Goal: Complete application form

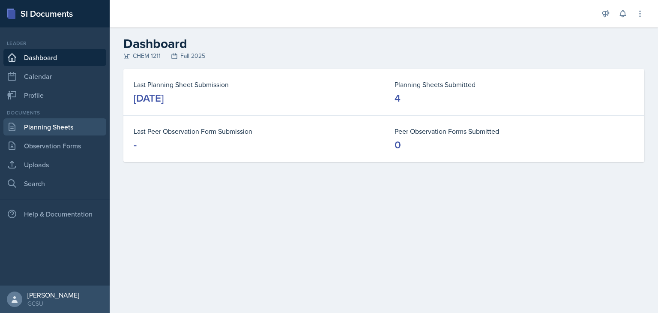
click at [65, 123] on link "Planning Sheets" at bounding box center [54, 126] width 103 height 17
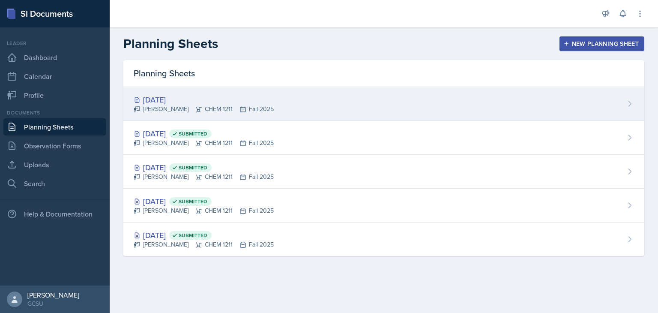
click at [240, 107] on icon at bounding box center [243, 109] width 7 height 7
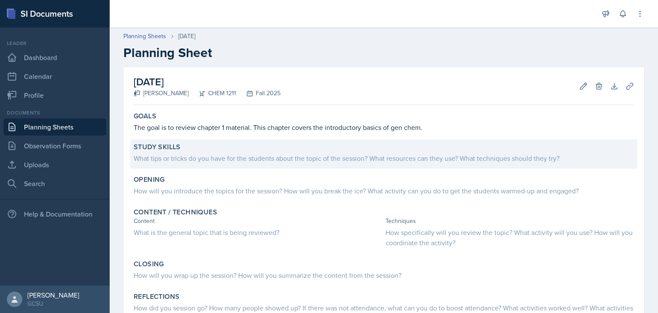
click at [249, 157] on div "What tips or tricks do you have for the students about the topic of the session…" at bounding box center [384, 158] width 500 height 10
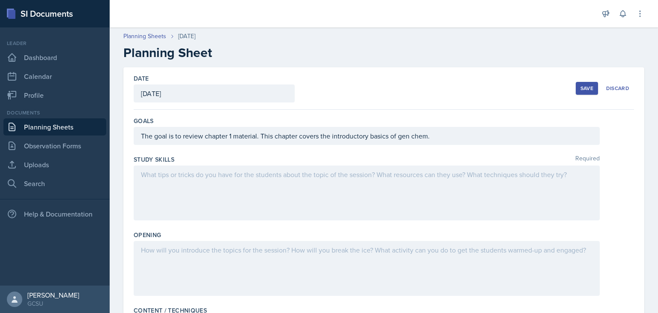
click at [249, 186] on div at bounding box center [367, 192] width 466 height 55
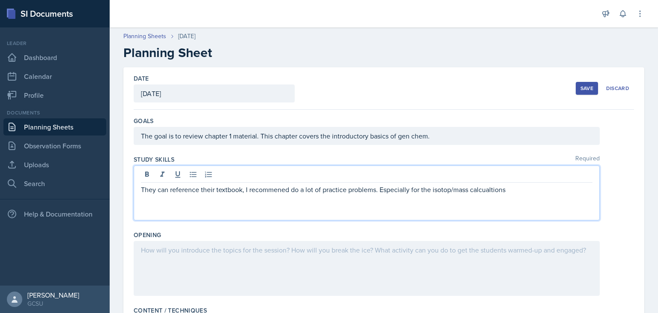
click at [435, 187] on p "They can reference their textbook, I recommened do a lot of practice problems. …" at bounding box center [367, 189] width 452 height 10
click at [549, 192] on p "They can reference their textbook, I recommend to do a lot of practice problems…" at bounding box center [367, 189] width 452 height 10
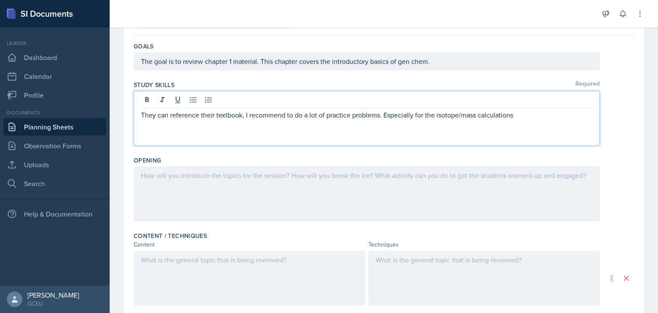
scroll to position [96, 0]
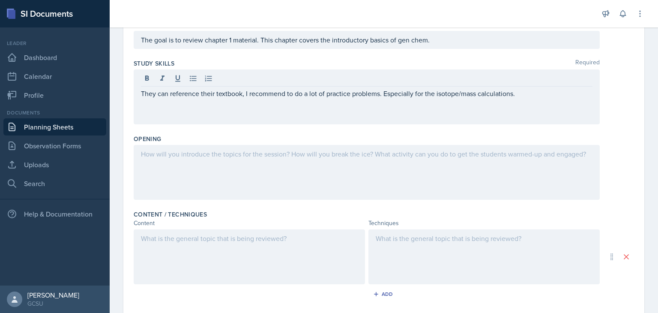
click at [407, 183] on div at bounding box center [367, 172] width 466 height 55
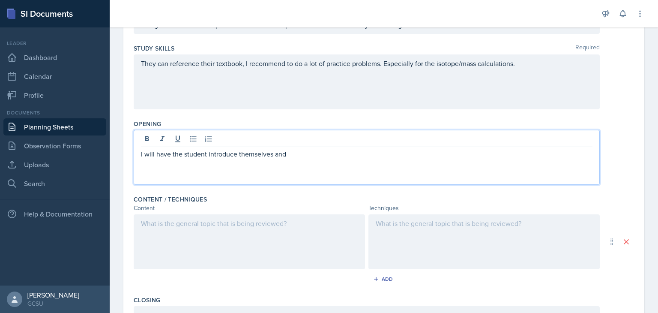
click at [206, 156] on p "I will have the student introduce themselves and" at bounding box center [367, 154] width 452 height 10
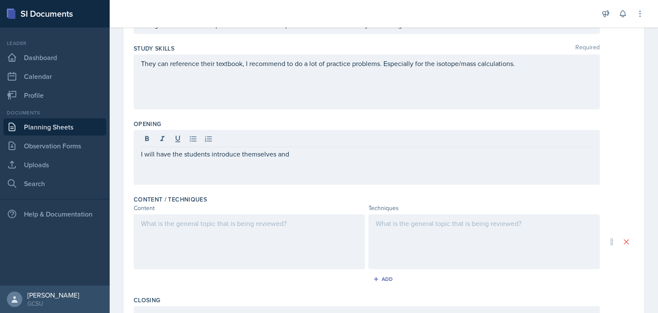
click at [318, 159] on div "I will have the students introduce themselves and" at bounding box center [367, 157] width 466 height 55
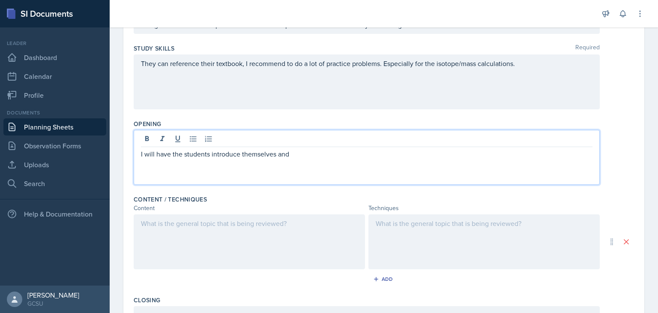
click at [318, 158] on p "I will have the students introduce themselves and" at bounding box center [367, 154] width 452 height 10
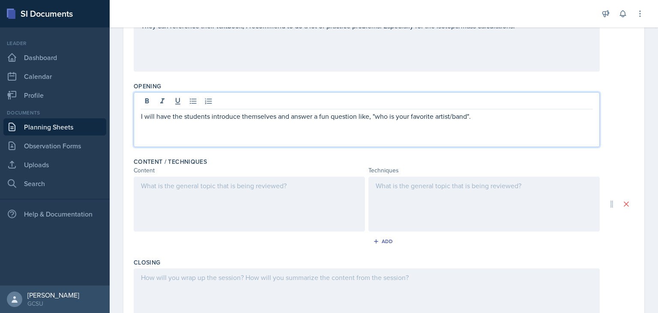
click at [465, 116] on p "I will have the students introduce themselves and answer a fun question like, "…" at bounding box center [367, 116] width 452 height 10
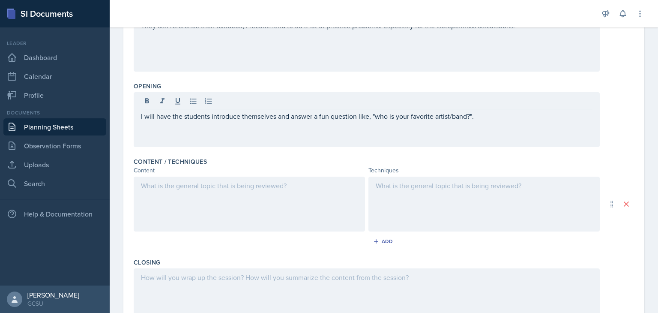
click at [269, 207] on div at bounding box center [249, 204] width 231 height 55
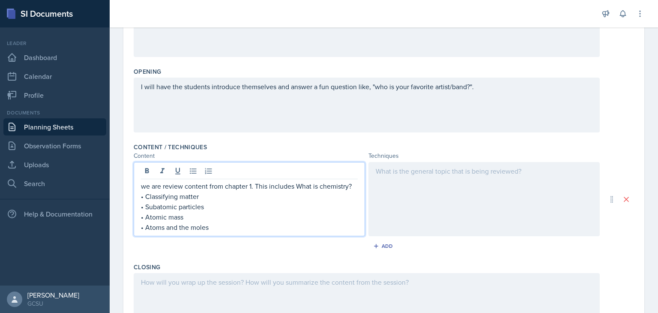
click at [296, 183] on p "we are review content from chapter 1. This includes What is chemistry?" at bounding box center [249, 186] width 217 height 10
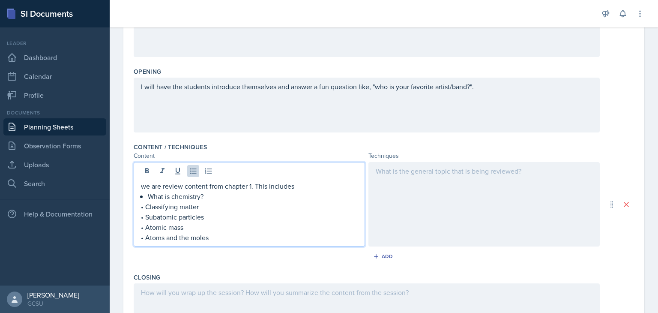
click at [147, 207] on p "• Classifying matter" at bounding box center [249, 206] width 217 height 10
click at [146, 214] on p "• Subatomic particles" at bounding box center [249, 217] width 217 height 10
click at [146, 228] on p "• Atomic mass" at bounding box center [249, 227] width 217 height 10
click at [148, 236] on p "• Atoms and the moles" at bounding box center [249, 237] width 217 height 10
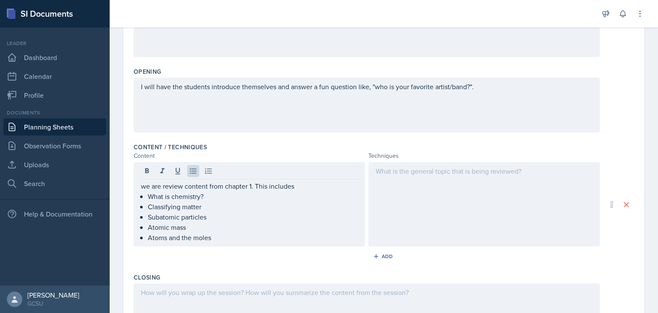
click at [424, 208] on div at bounding box center [483, 204] width 231 height 84
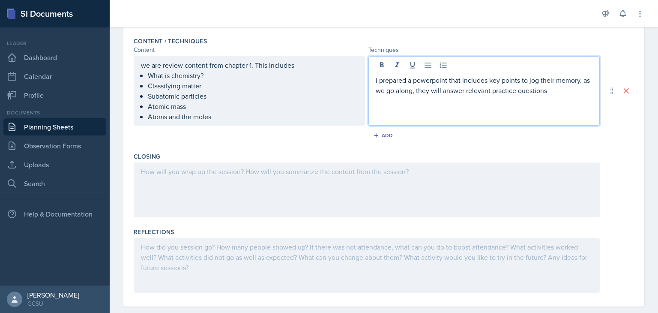
scroll to position [283, 0]
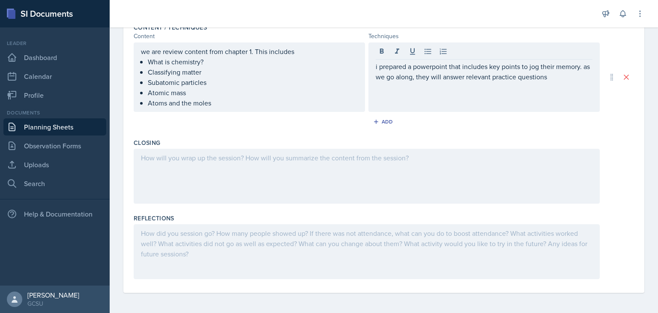
click at [349, 165] on div at bounding box center [367, 176] width 466 height 55
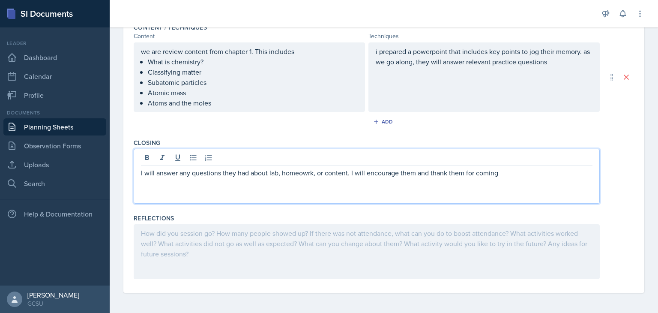
click at [300, 169] on p "I will answer any questions they had about lab, homeowrk, or content. I will en…" at bounding box center [367, 173] width 452 height 10
click at [312, 171] on p "I will answer any questions they had about lab, homewowrk, or content. I will e…" at bounding box center [367, 173] width 452 height 10
click at [533, 174] on p "I will answer any questions they had about lab, homework, or content. I will en…" at bounding box center [367, 173] width 452 height 10
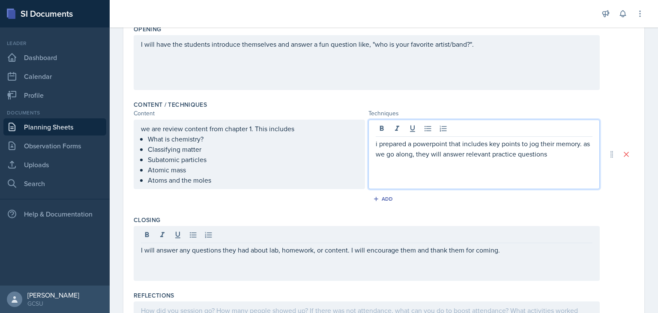
scroll to position [221, 0]
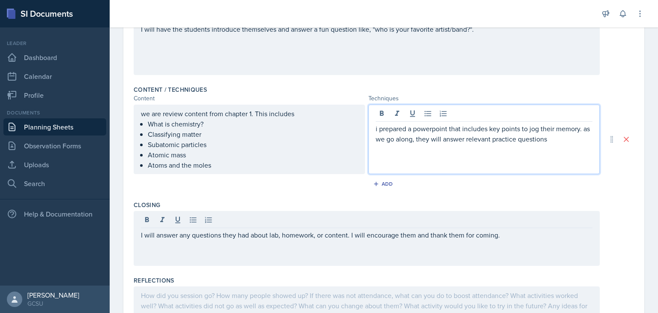
click at [565, 143] on p "i prepared a powerpoint that includes key points to jog their memory. as we go …" at bounding box center [484, 133] width 217 height 21
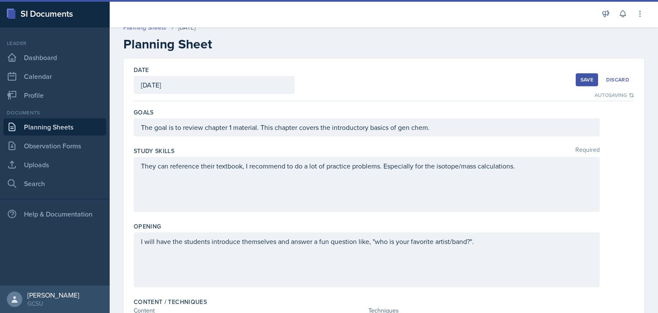
scroll to position [0, 0]
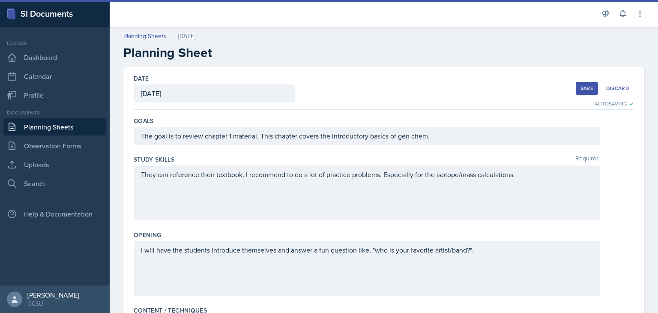
click at [583, 86] on div "Save" at bounding box center [587, 88] width 13 height 7
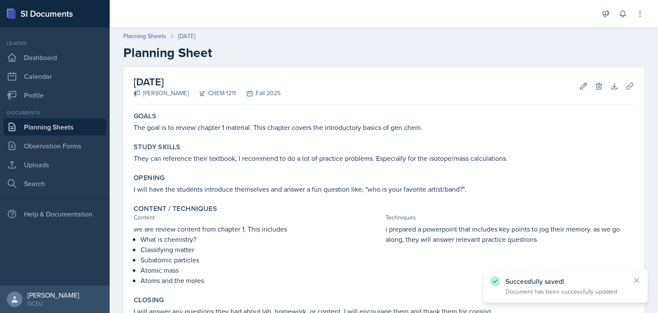
scroll to position [105, 0]
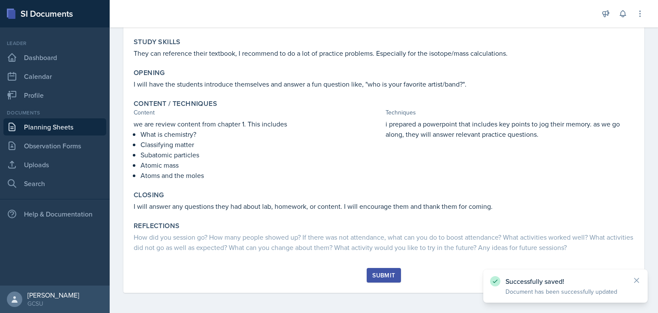
click at [389, 277] on div "Submit" at bounding box center [383, 275] width 23 height 7
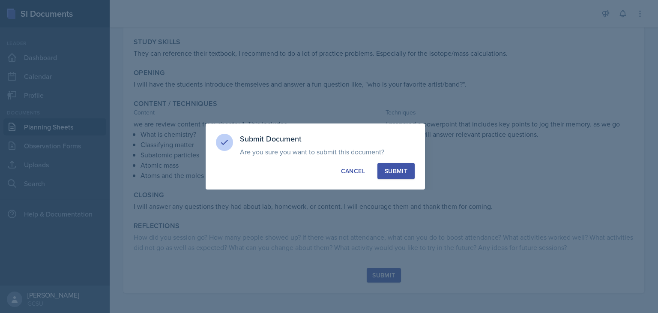
click at [391, 165] on button "Submit" at bounding box center [395, 171] width 37 height 16
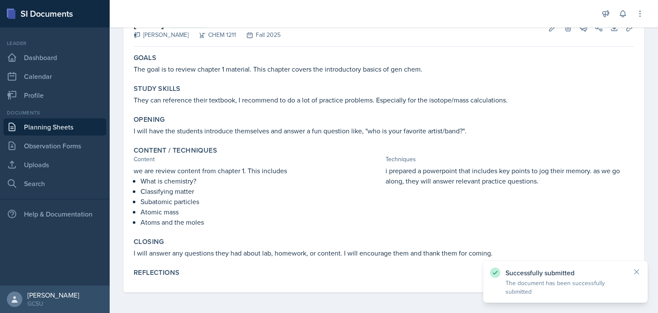
scroll to position [0, 0]
